Goal: Information Seeking & Learning: Learn about a topic

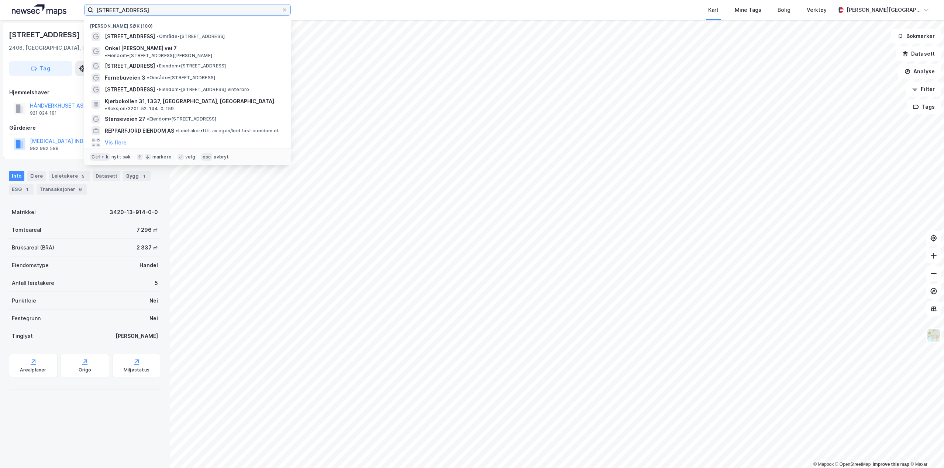
drag, startPoint x: 162, startPoint y: 6, endPoint x: 0, endPoint y: -3, distance: 162.5
click at [0, 0] on html "[STREET_ADDRESS] Nylige søk (100) [STREET_ADDRESS] • Område • [STREET_ADDRESS][…" at bounding box center [472, 234] width 944 height 468
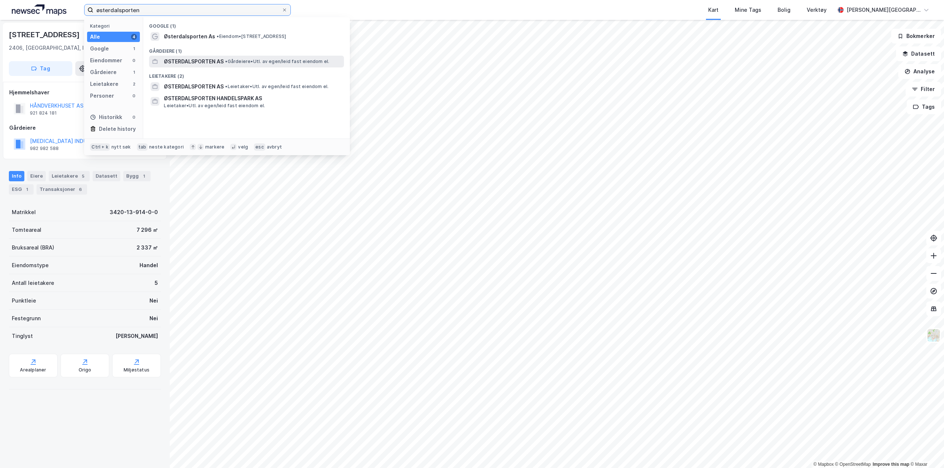
type input "østerdalsporten"
click at [227, 63] on span "•" at bounding box center [226, 62] width 2 height 6
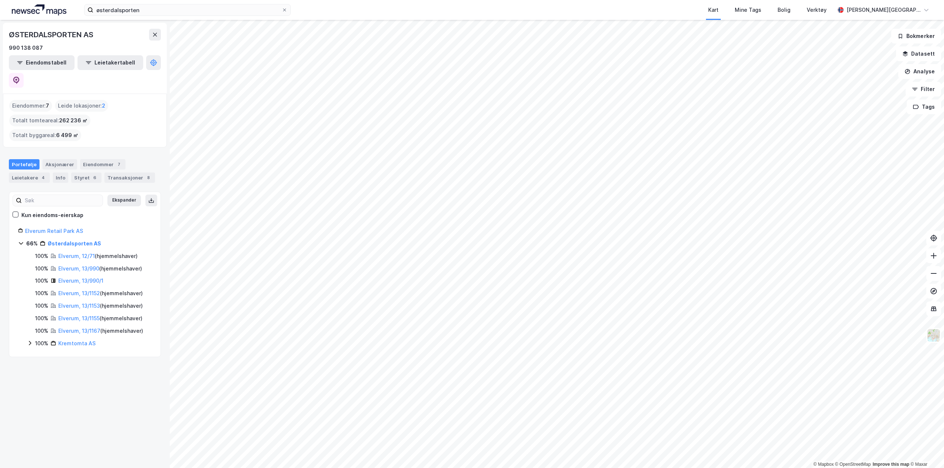
click at [506, 468] on html "østerdalsporten Kart Mine Tags Bolig Verktøy [PERSON_NAME] © Mapbox © OpenStree…" at bounding box center [472, 234] width 944 height 468
